Goal: Information Seeking & Learning: Learn about a topic

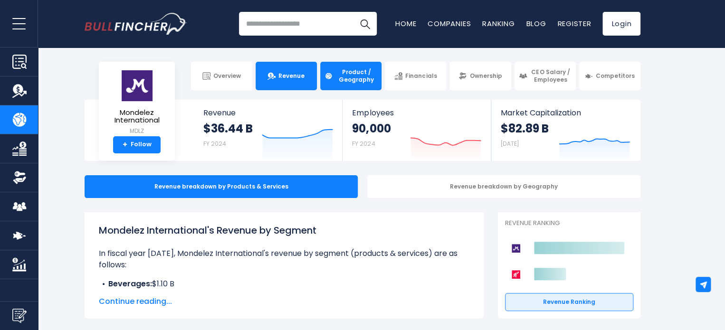
click at [289, 82] on link "Revenue" at bounding box center [286, 76] width 61 height 29
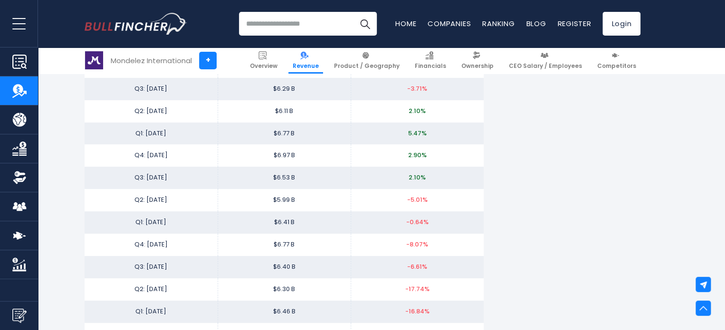
scroll to position [1996, 0]
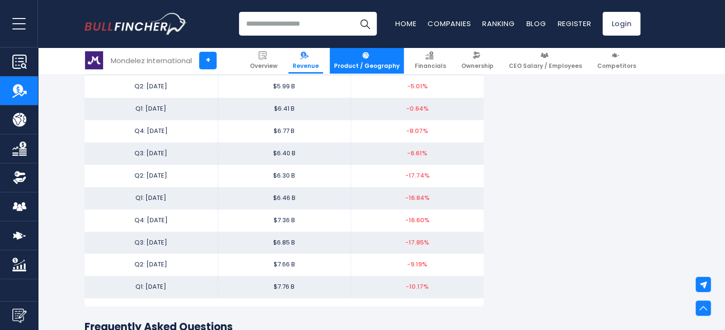
click at [398, 65] on span "Product / Geography" at bounding box center [367, 66] width 66 height 8
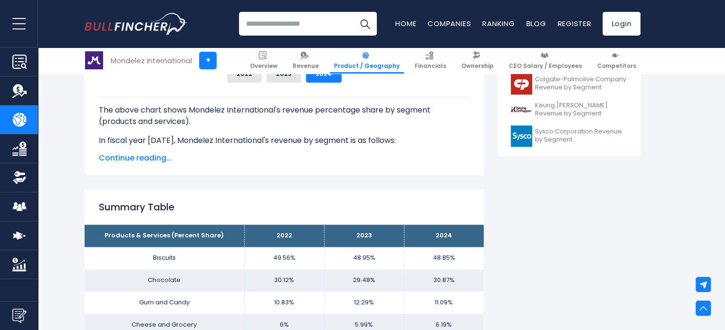
scroll to position [475, 0]
click at [146, 159] on span "Continue reading..." at bounding box center [284, 158] width 371 height 11
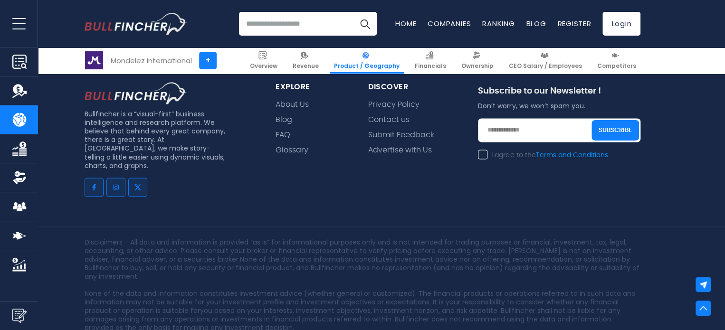
scroll to position [2464, 0]
